Goal: Task Accomplishment & Management: Manage account settings

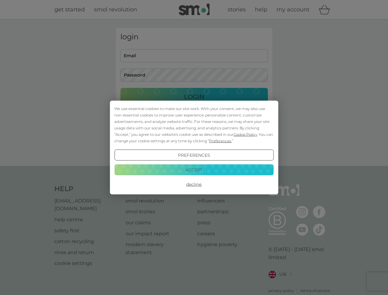
click at [245, 134] on span "Cookie Policy" at bounding box center [245, 134] width 24 height 5
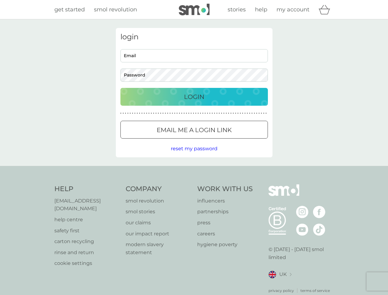
click at [220, 141] on div "login Email Password Login ● ● ● ● ● ● ● ● ● ● ● ● ● ● ● ● ● ● ● ● ● ● ● ● ● ● …" at bounding box center [194, 92] width 157 height 129
click at [194, 155] on div "login Email Password Login ● ● ● ● ● ● ● ● ● ● ● ● ● ● ● ● ● ● ● ● ● ● ● ● ● ● …" at bounding box center [194, 92] width 157 height 129
click at [194, 184] on div "Help [EMAIL_ADDRESS][DOMAIN_NAME] help centre safety first carton recycling rin…" at bounding box center [193, 238] width 279 height 109
click at [194, 170] on div "Help [EMAIL_ADDRESS][DOMAIN_NAME] help centre safety first carton recycling rin…" at bounding box center [194, 239] width 388 height 146
